Goal: Task Accomplishment & Management: Use online tool/utility

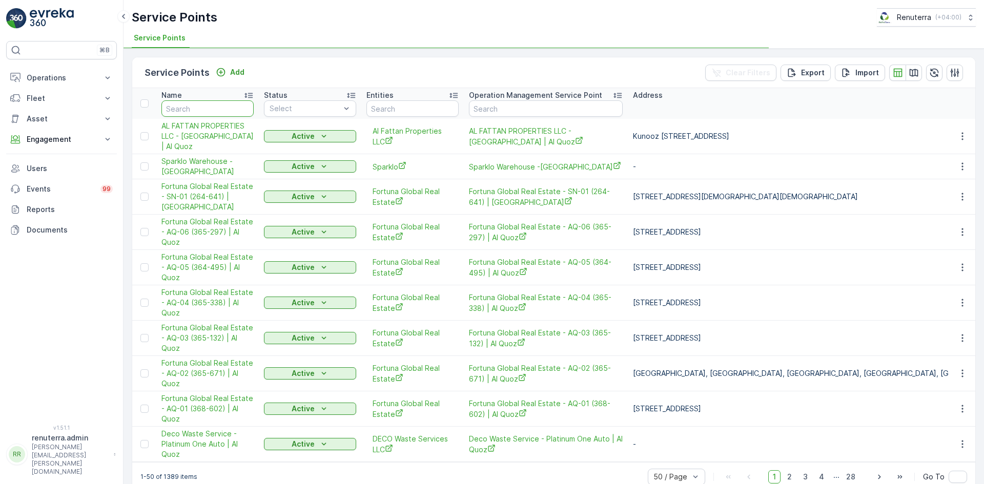
click at [191, 111] on input "text" at bounding box center [207, 108] width 92 height 16
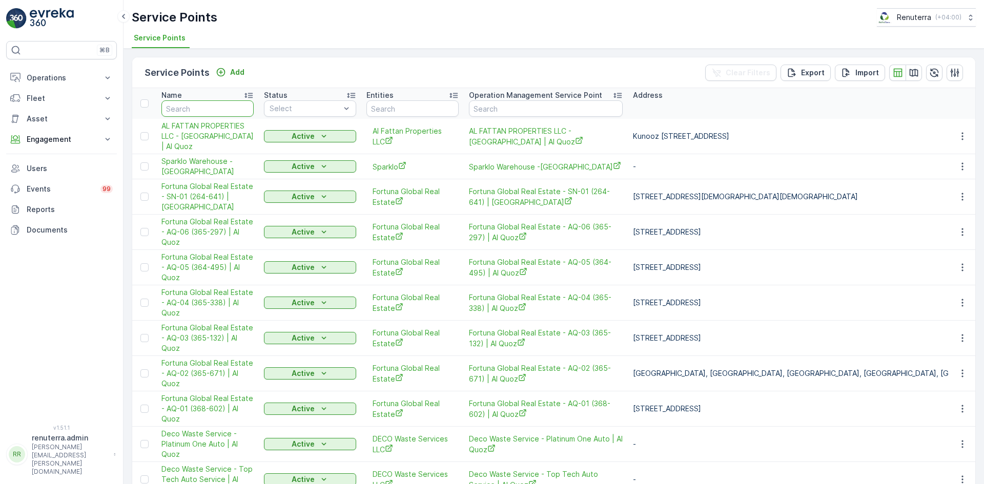
click at [191, 111] on input "text" at bounding box center [207, 108] width 92 height 16
type input "emrill"
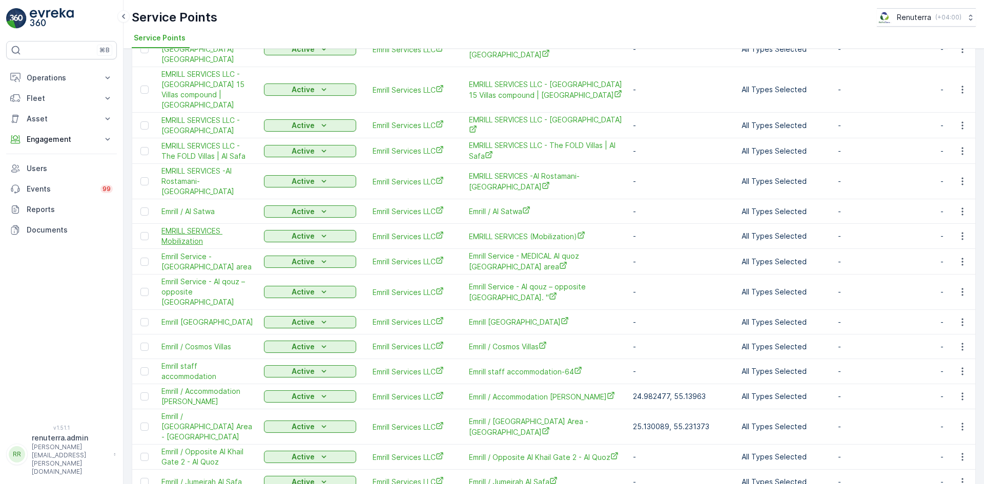
scroll to position [103, 0]
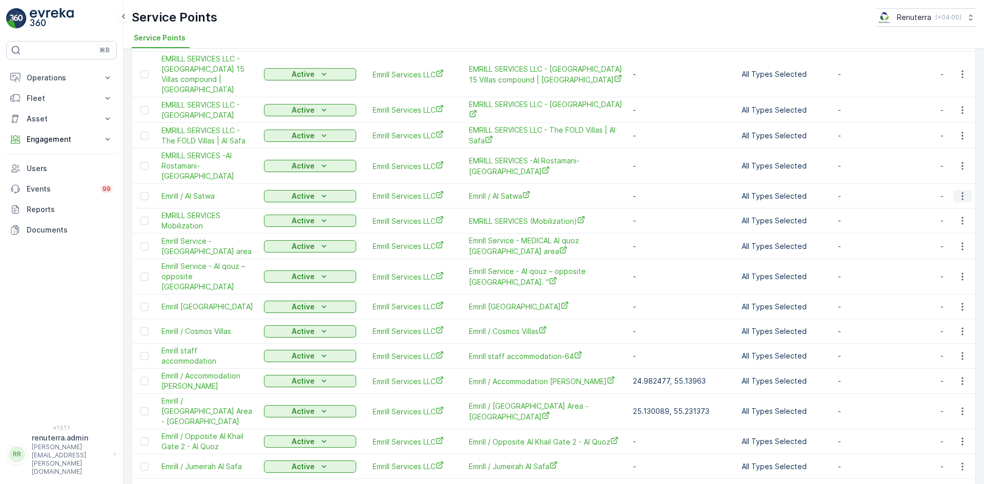
click at [957, 191] on icon "button" at bounding box center [962, 196] width 10 height 10
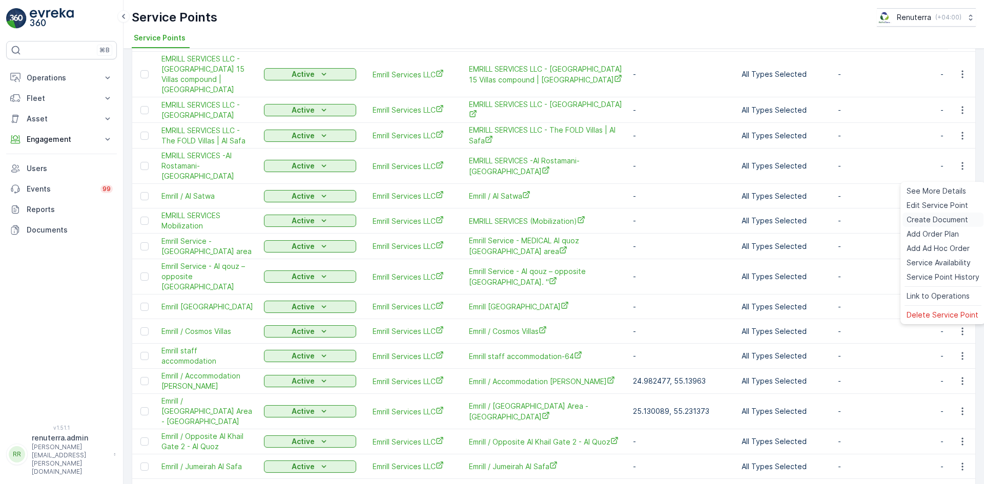
click at [927, 218] on span "Create Document" at bounding box center [938, 220] width 62 height 10
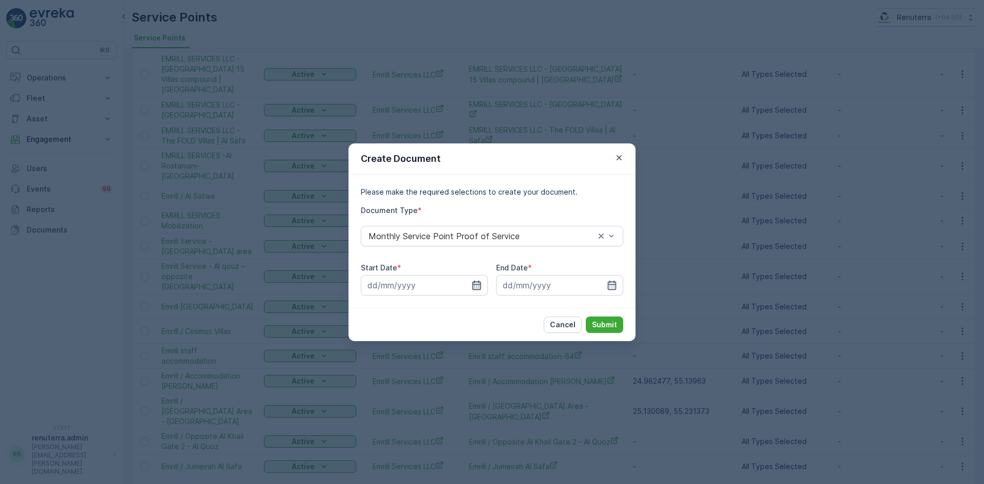
click at [480, 286] on icon "button" at bounding box center [477, 284] width 9 height 9
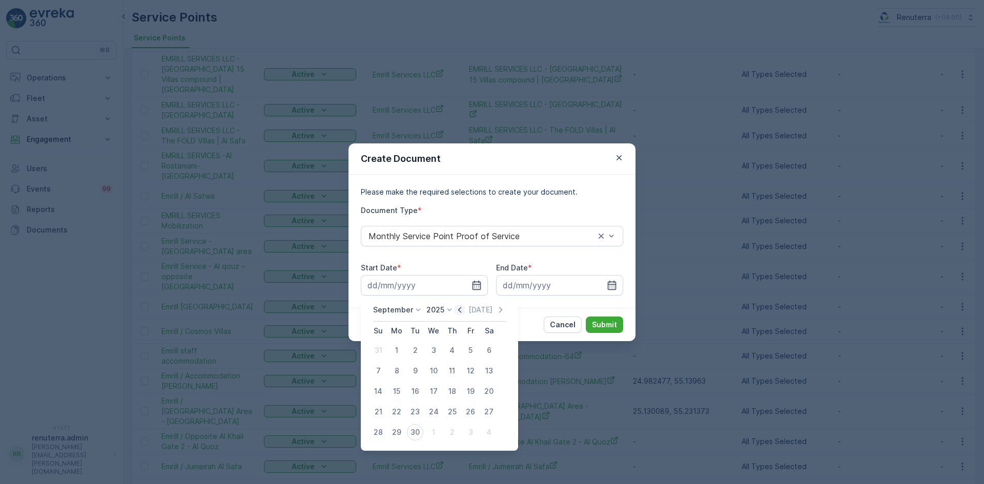
click at [455, 315] on icon "button" at bounding box center [460, 310] width 10 height 10
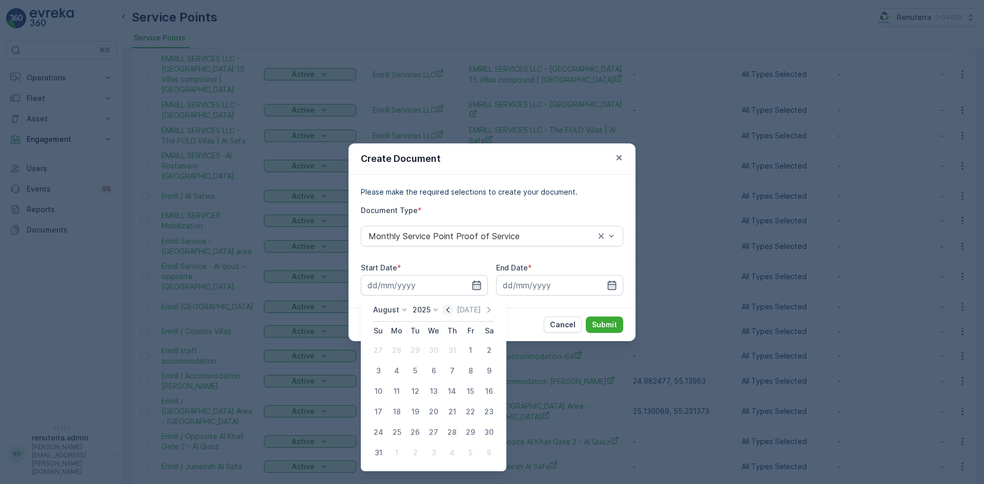
click at [445, 309] on div "[DATE] [DATE]" at bounding box center [433, 313] width 121 height 17
click at [449, 311] on icon "button" at bounding box center [447, 310] width 3 height 6
click at [414, 350] on div "1" at bounding box center [415, 350] width 16 height 16
type input "[DATE]"
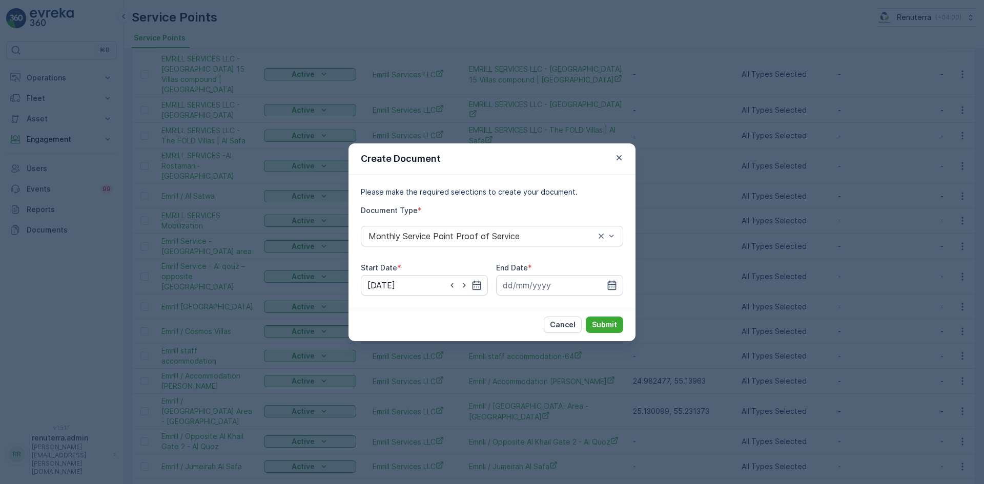
click at [615, 283] on icon "button" at bounding box center [612, 285] width 10 height 10
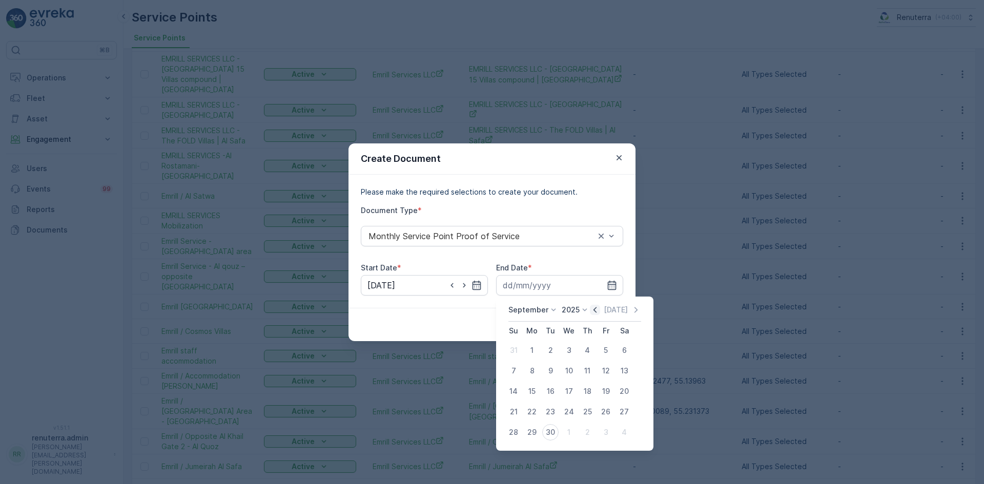
click at [590, 312] on icon "button" at bounding box center [595, 310] width 10 height 10
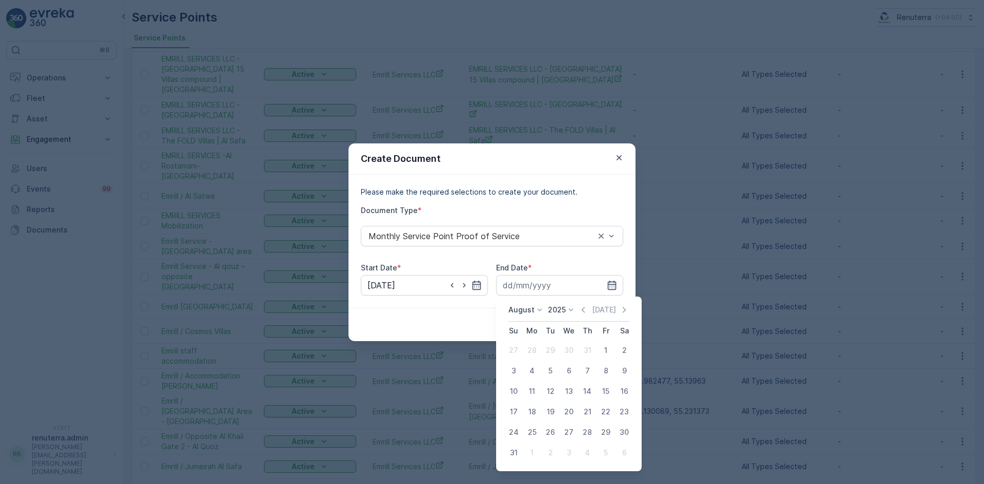
drag, startPoint x: 513, startPoint y: 456, endPoint x: 520, endPoint y: 451, distance: 9.2
click at [519, 452] on div "31" at bounding box center [513, 453] width 16 height 16
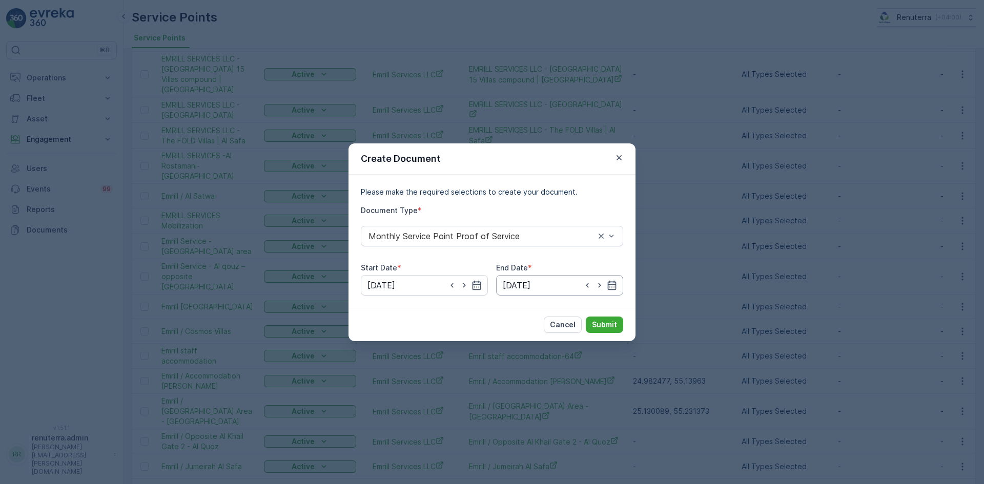
drag, startPoint x: 585, startPoint y: 286, endPoint x: 584, endPoint y: 292, distance: 5.7
click at [585, 289] on icon "button" at bounding box center [587, 285] width 10 height 10
click at [586, 284] on icon "button" at bounding box center [587, 285] width 10 height 10
drag, startPoint x: 610, startPoint y: 289, endPoint x: 608, endPoint y: 294, distance: 5.5
click at [610, 290] on icon "button" at bounding box center [612, 285] width 10 height 10
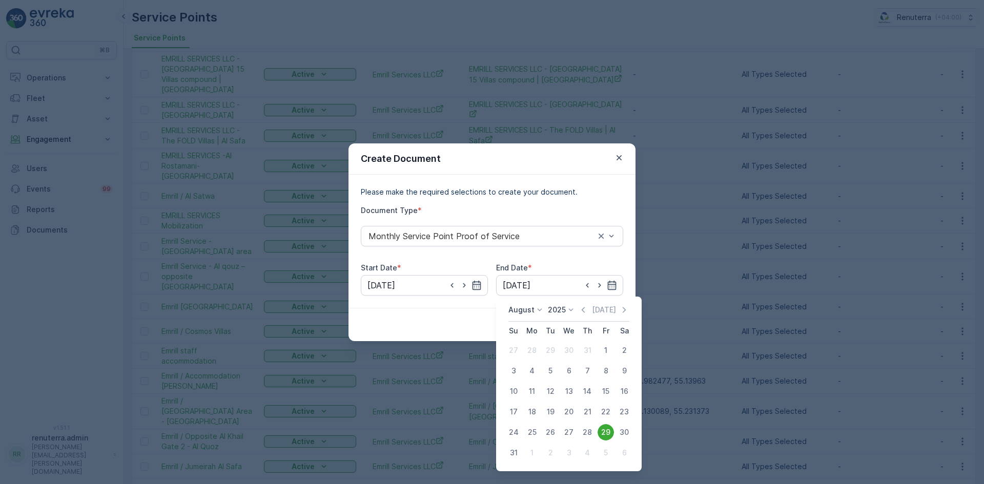
drag, startPoint x: 587, startPoint y: 309, endPoint x: 585, endPoint y: 316, distance: 7.5
click at [585, 311] on icon "button" at bounding box center [583, 310] width 3 height 6
click at [581, 435] on div "31" at bounding box center [587, 432] width 16 height 16
type input "[DATE]"
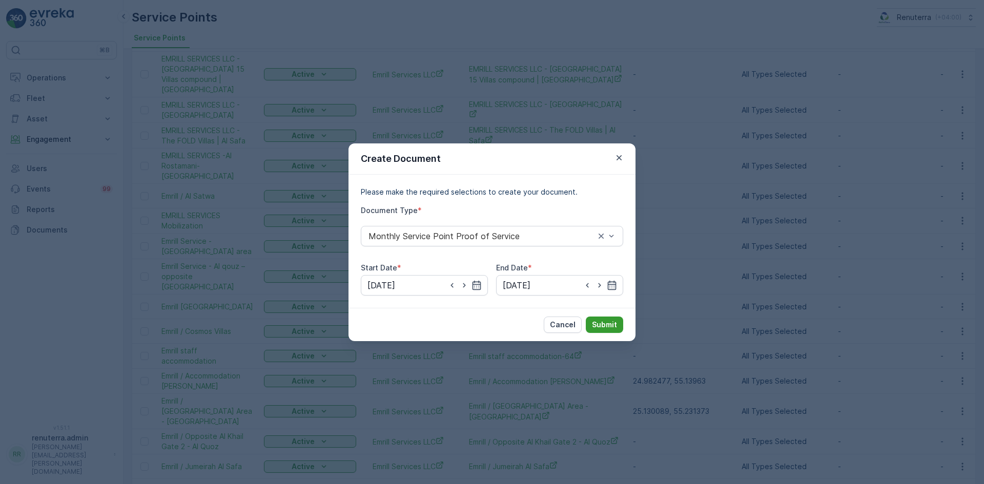
click at [597, 327] on p "Submit" at bounding box center [604, 325] width 25 height 10
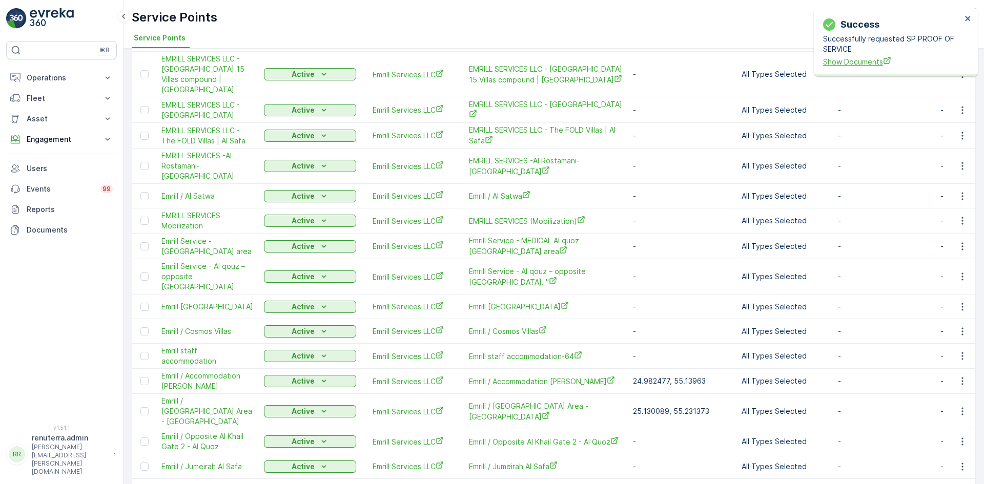
click at [855, 65] on span "Show Documents" at bounding box center [892, 61] width 138 height 11
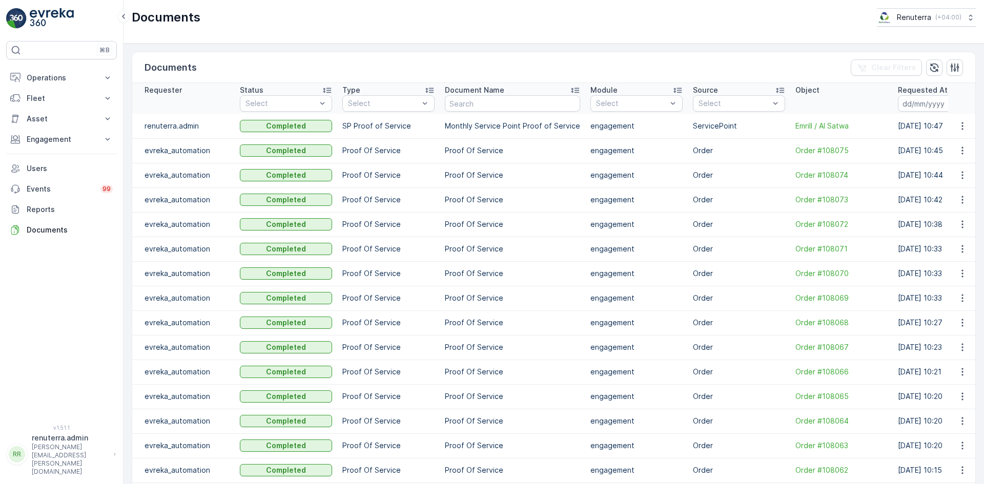
click at [948, 132] on td at bounding box center [962, 126] width 28 height 25
click at [958, 126] on icon "button" at bounding box center [962, 126] width 10 height 10
click at [955, 137] on span "See Details" at bounding box center [959, 141] width 39 height 10
